Goal: Task Accomplishment & Management: Use online tool/utility

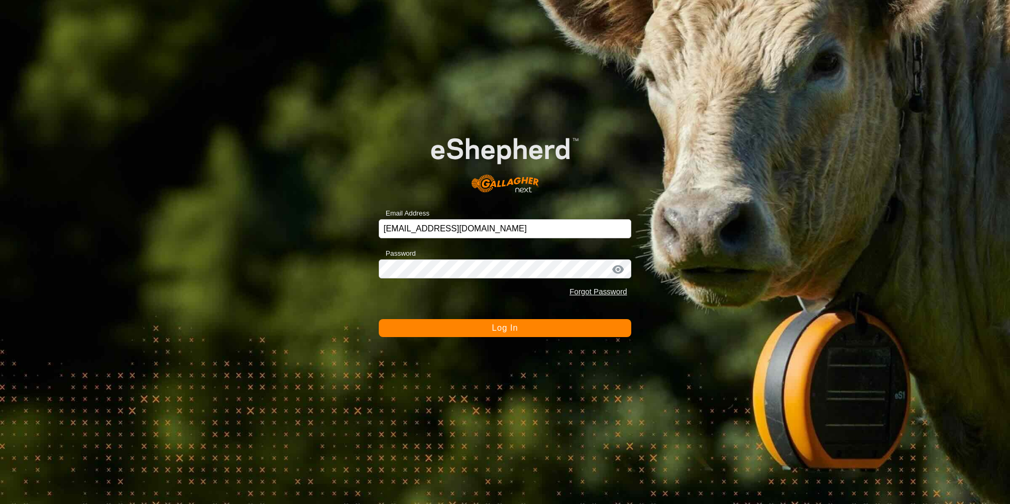
click at [526, 331] on button "Log In" at bounding box center [505, 328] width 253 height 18
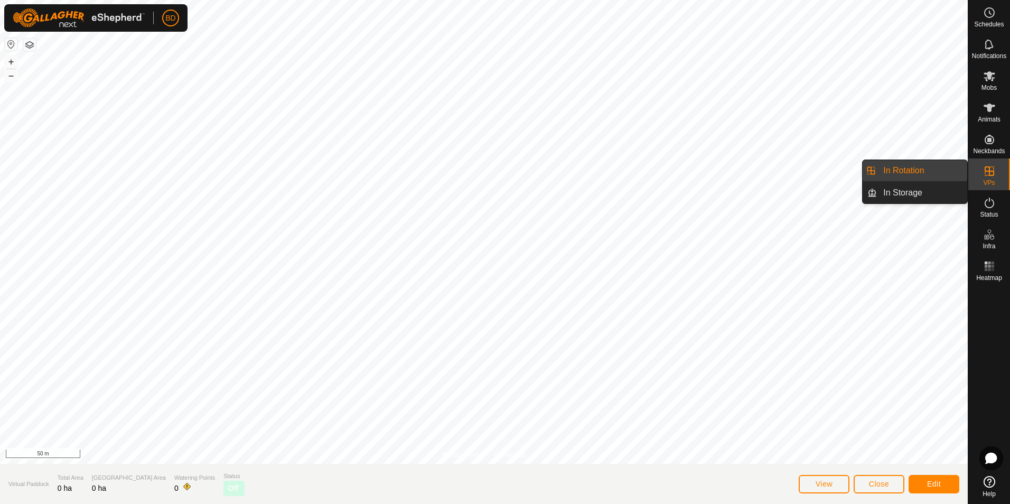
drag, startPoint x: 963, startPoint y: 178, endPoint x: 903, endPoint y: 174, distance: 59.8
click at [903, 174] on link "In Rotation" at bounding box center [922, 170] width 90 height 21
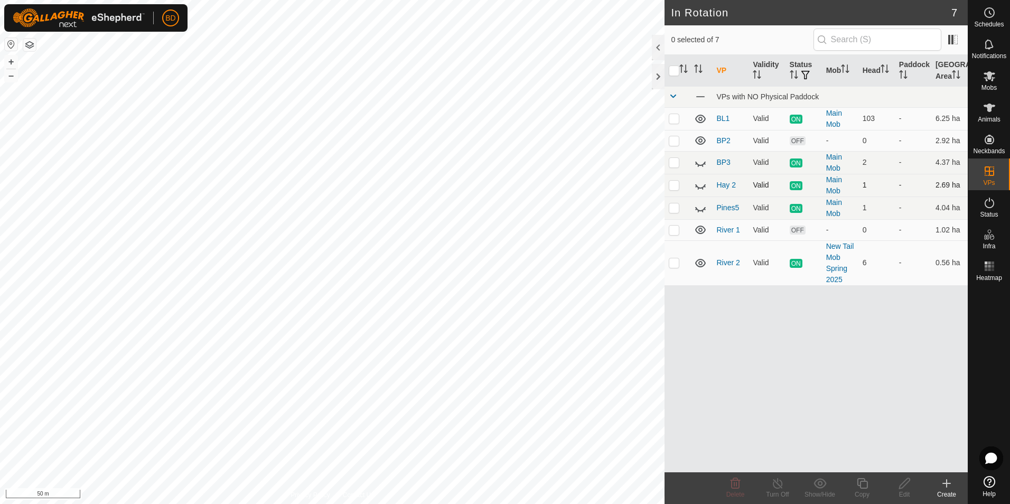
checkbox input "true"
click at [945, 486] on icon at bounding box center [946, 483] width 13 height 13
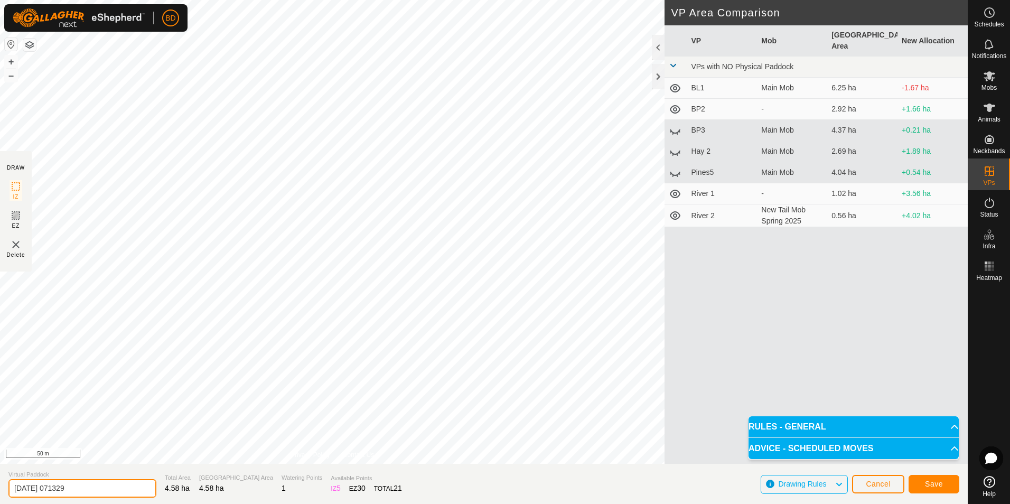
drag, startPoint x: 99, startPoint y: 489, endPoint x: -2, endPoint y: 491, distance: 101.5
click at [0, 491] on html "BD Schedules Notifications Mobs Animals Neckbands VPs Status Infra Heatmap Help…" at bounding box center [505, 252] width 1010 height 504
type input "Bl2"
click at [929, 486] on span "Save" at bounding box center [934, 484] width 18 height 8
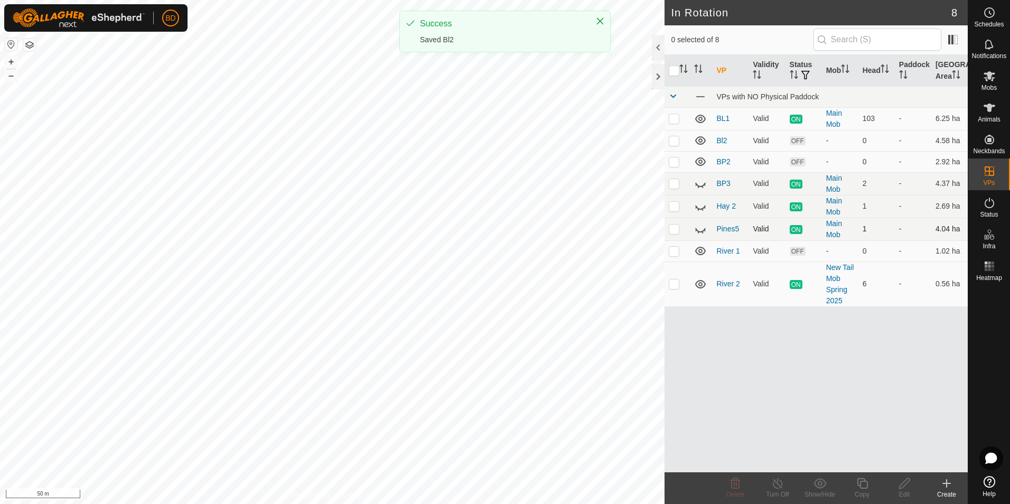
checkbox input "true"
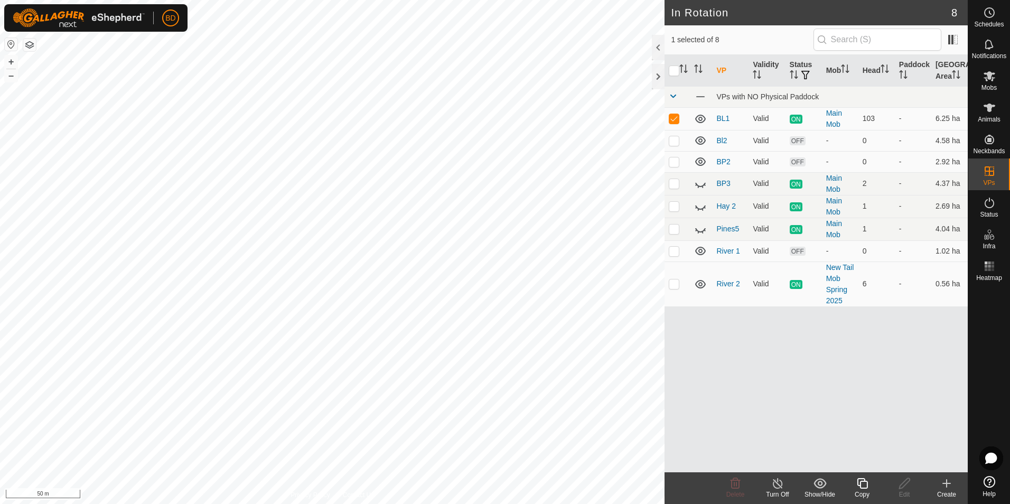
click at [779, 487] on icon at bounding box center [777, 483] width 13 height 13
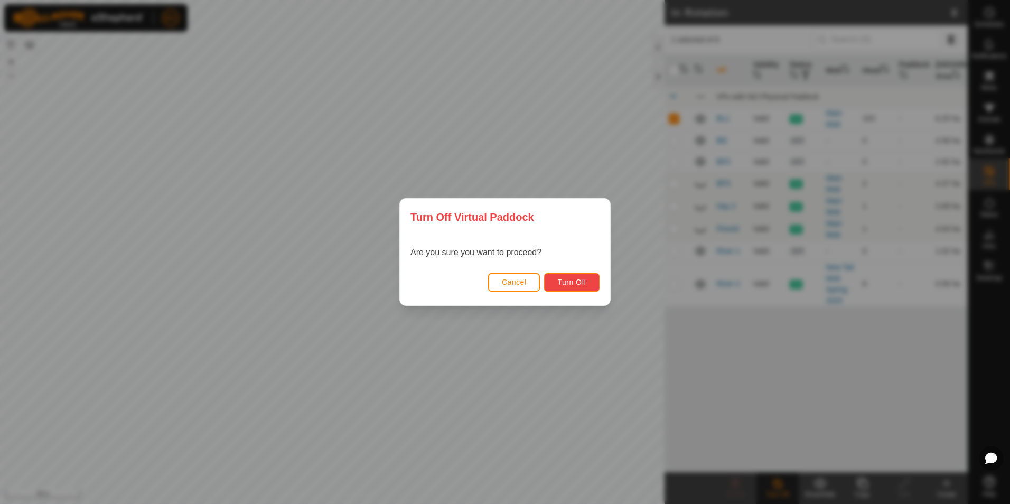
click at [584, 284] on span "Turn Off" at bounding box center [571, 282] width 29 height 8
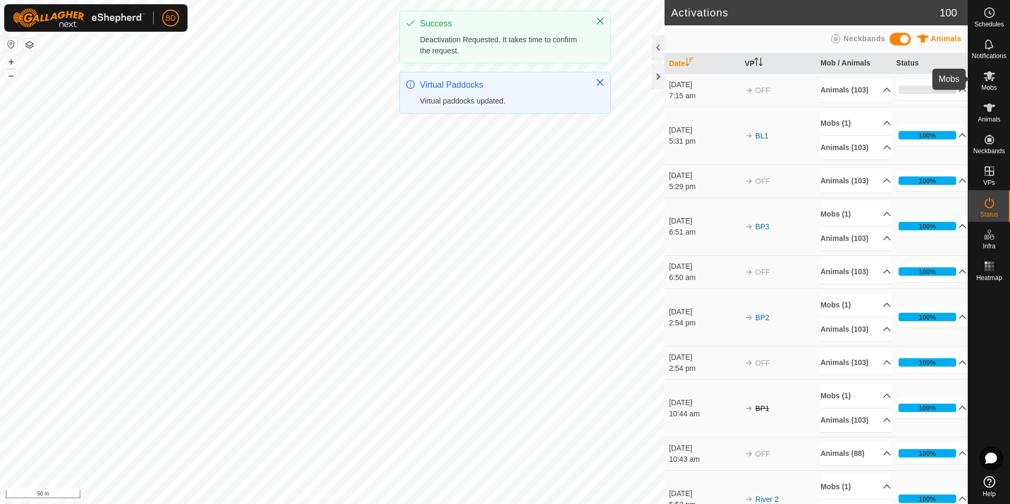
click at [996, 79] on es-mob-svg-icon at bounding box center [989, 76] width 19 height 17
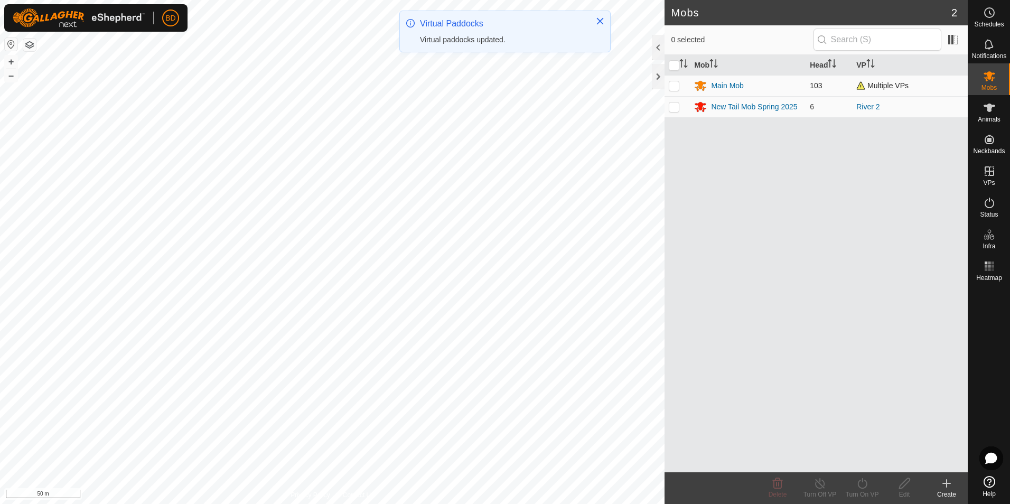
click at [674, 85] on p-checkbox at bounding box center [674, 85] width 11 height 8
checkbox input "true"
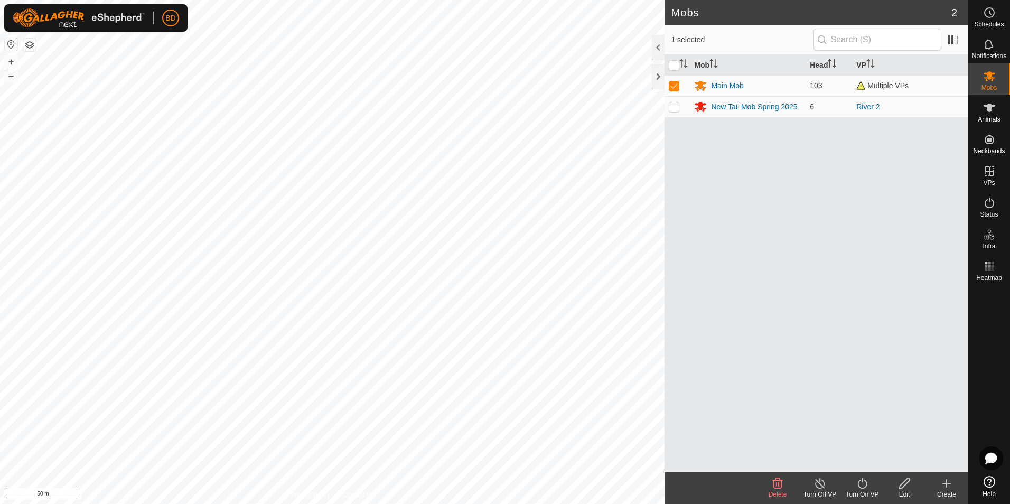
click at [862, 485] on icon at bounding box center [862, 483] width 13 height 13
click at [863, 457] on link "Now" at bounding box center [894, 460] width 105 height 21
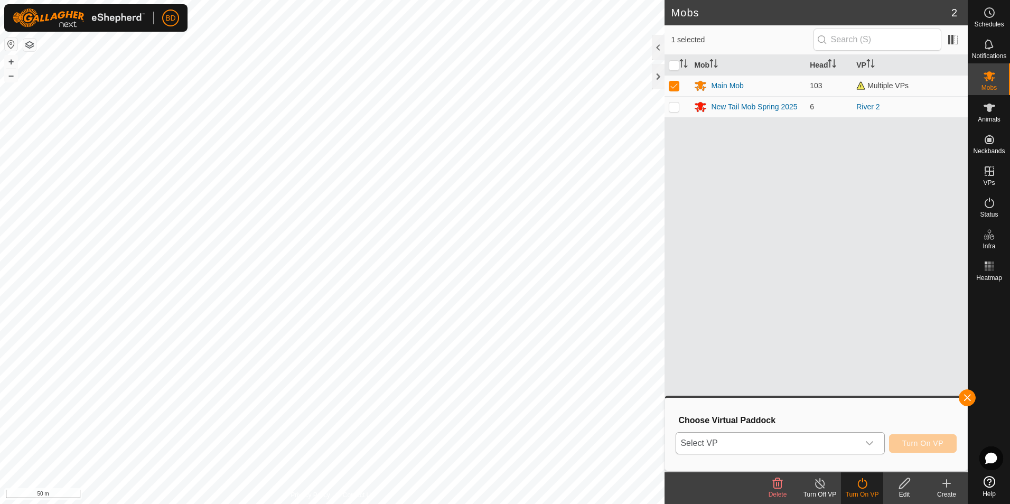
drag, startPoint x: 872, startPoint y: 444, endPoint x: 864, endPoint y: 446, distance: 8.4
click at [871, 444] on icon "dropdown trigger" at bounding box center [869, 443] width 8 height 8
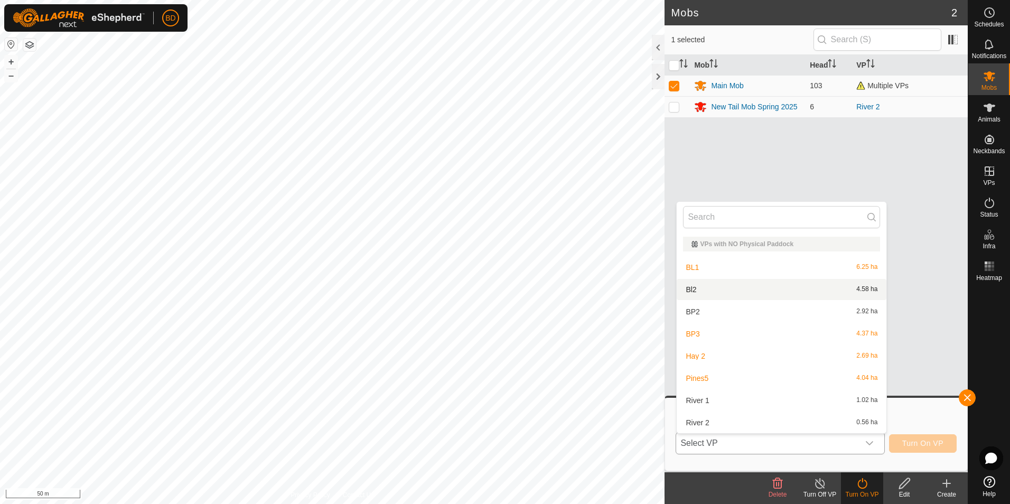
click at [748, 283] on li "Bl2 4.58 ha" at bounding box center [782, 289] width 210 height 21
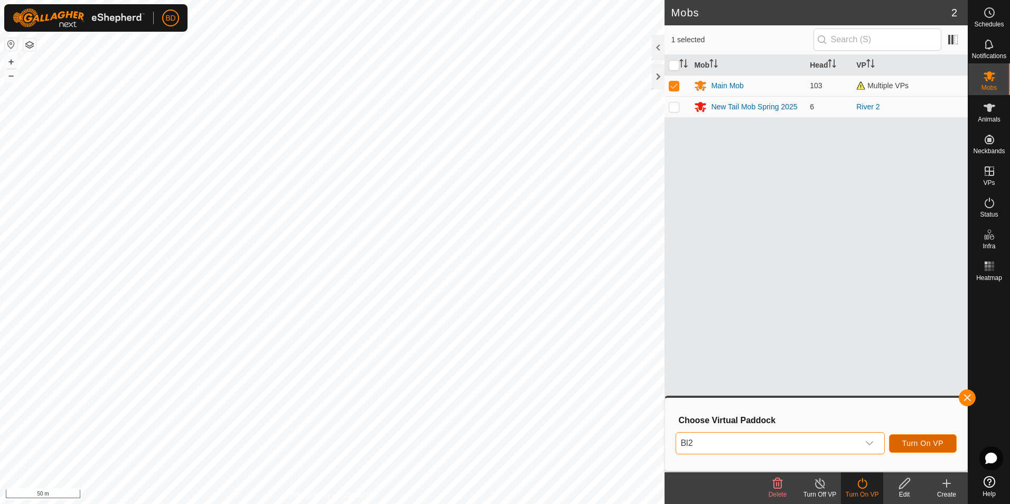
click at [932, 444] on span "Turn On VP" at bounding box center [922, 443] width 41 height 8
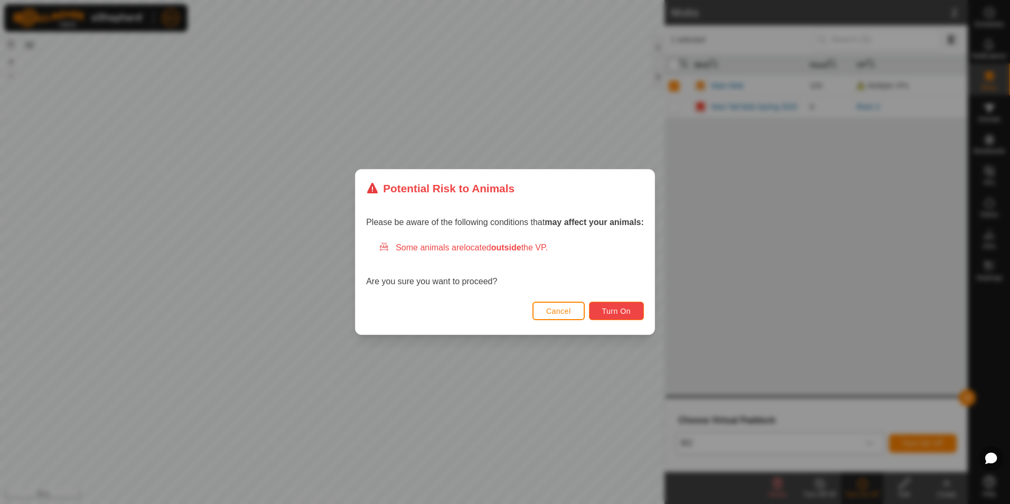
click at [627, 312] on span "Turn On" at bounding box center [616, 311] width 29 height 8
